Goal: Information Seeking & Learning: Understand process/instructions

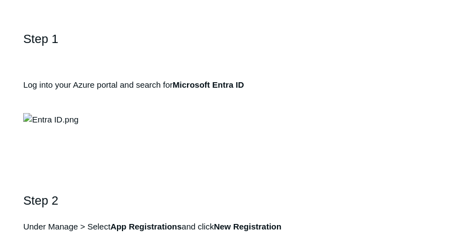
scroll to position [551, 0]
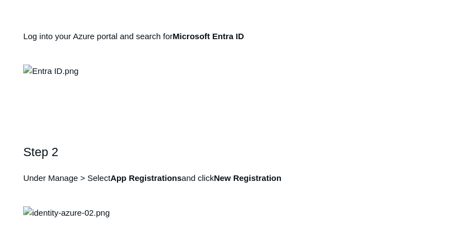
click at [78, 78] on img at bounding box center [50, 71] width 55 height 13
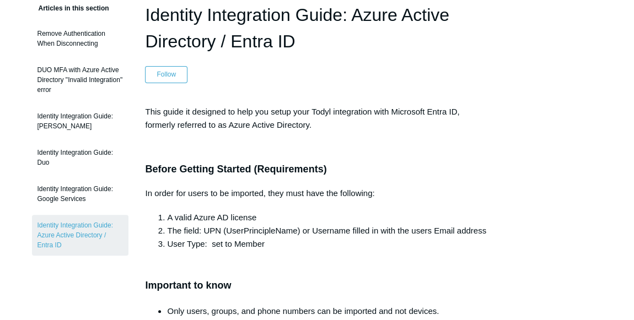
scroll to position [100, 0]
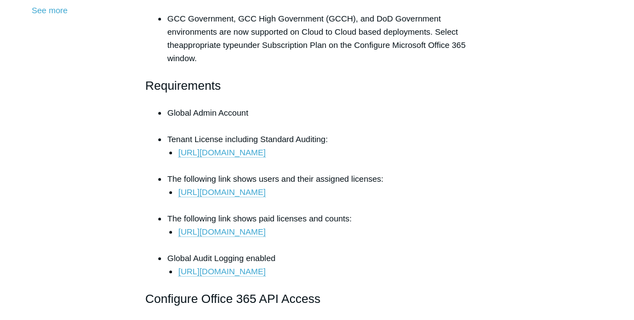
scroll to position [501, 0]
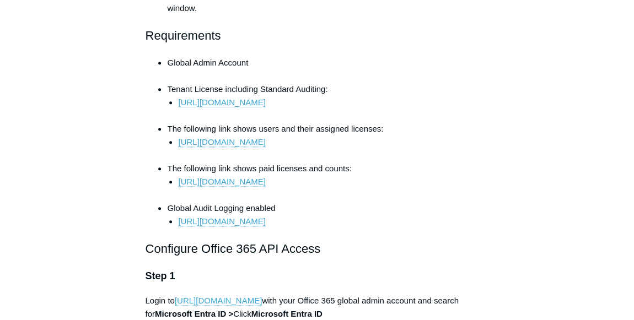
click at [265, 102] on link "https://learn.microsoft.com/en-us/purview/audit-solutions-overview" at bounding box center [221, 103] width 87 height 10
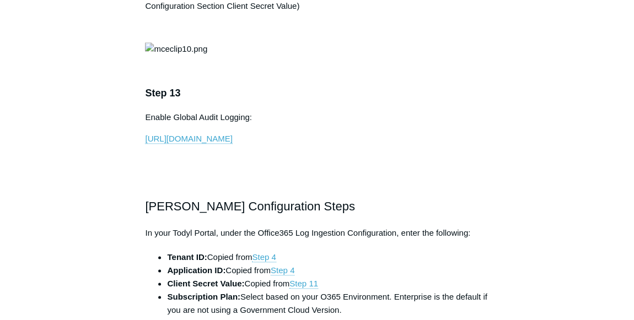
scroll to position [2657, 0]
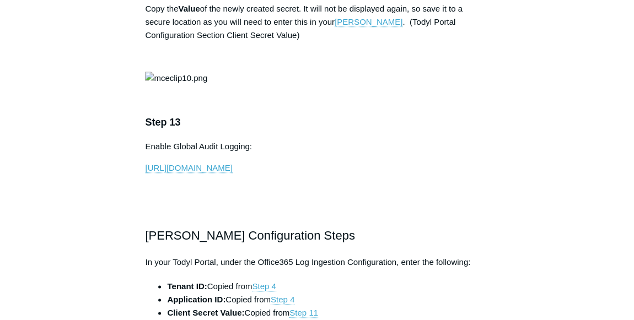
scroll to position [2606, 0]
